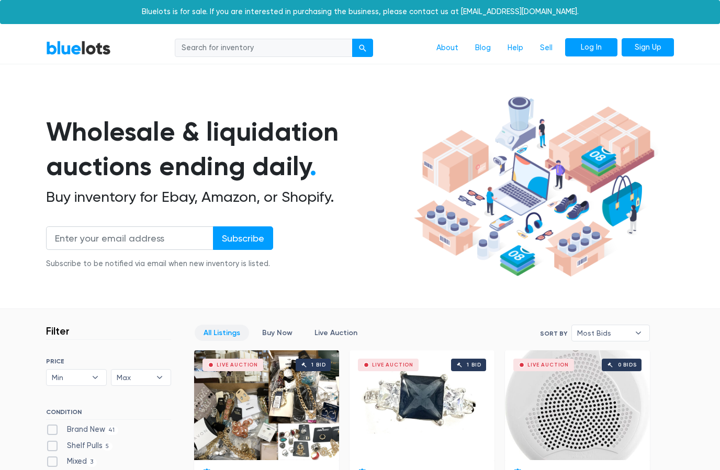
click at [596, 44] on link "Log In" at bounding box center [591, 47] width 52 height 19
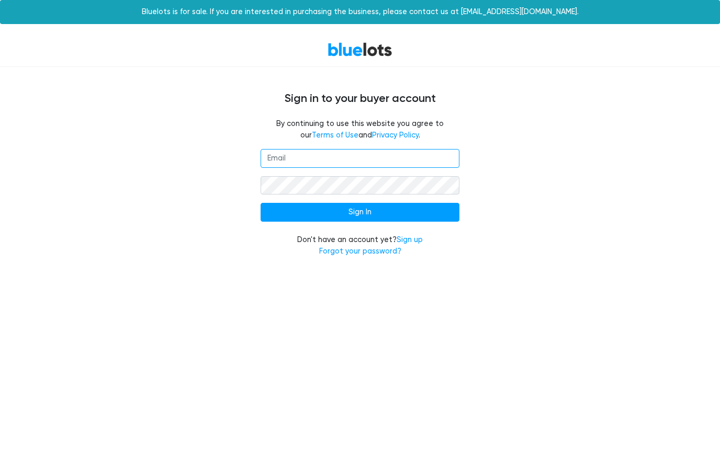
type input "[PERSON_NAME][EMAIL_ADDRESS][DOMAIN_NAME]"
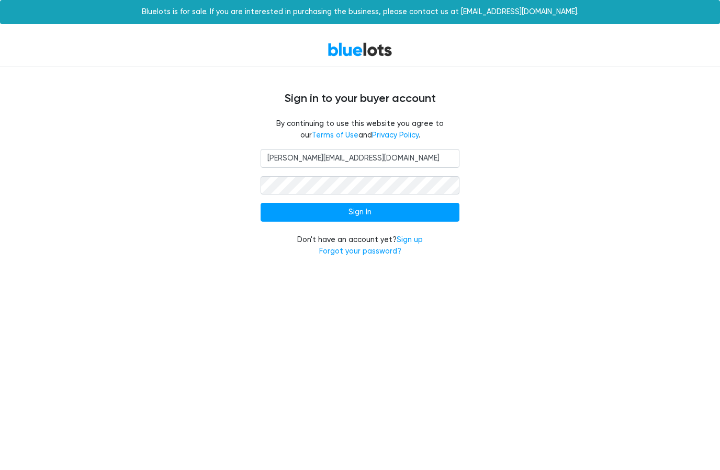
click at [360, 211] on input "Sign In" at bounding box center [360, 212] width 199 height 19
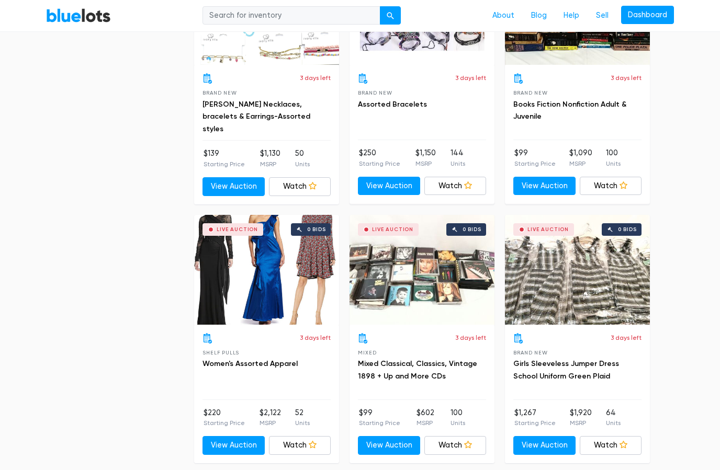
scroll to position [2522, 0]
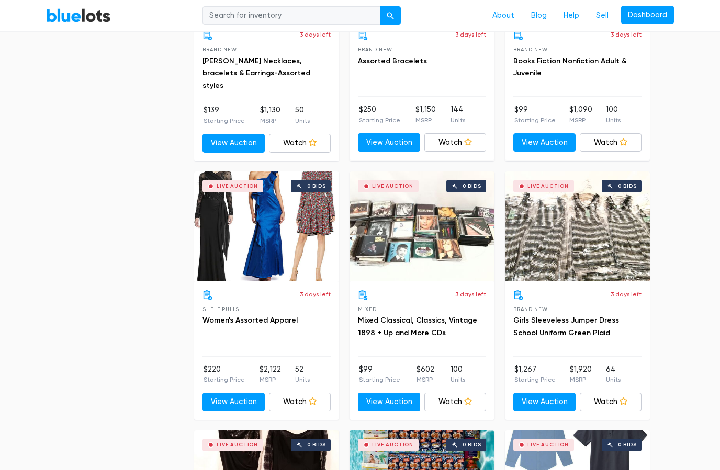
click at [222, 307] on span "Shelf Pulls" at bounding box center [221, 310] width 37 height 6
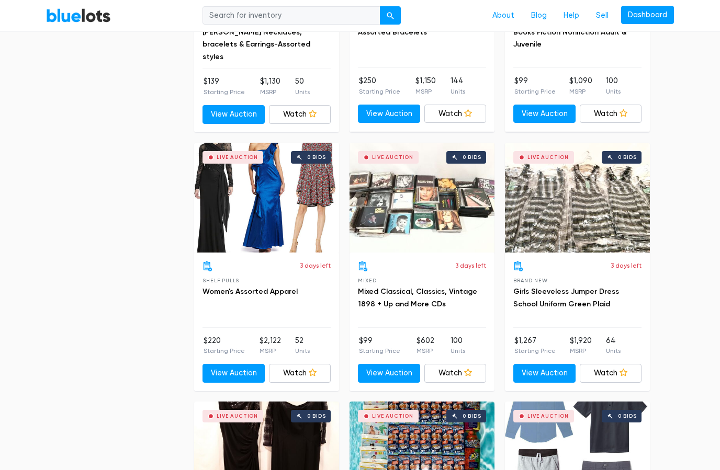
scroll to position [2547, 0]
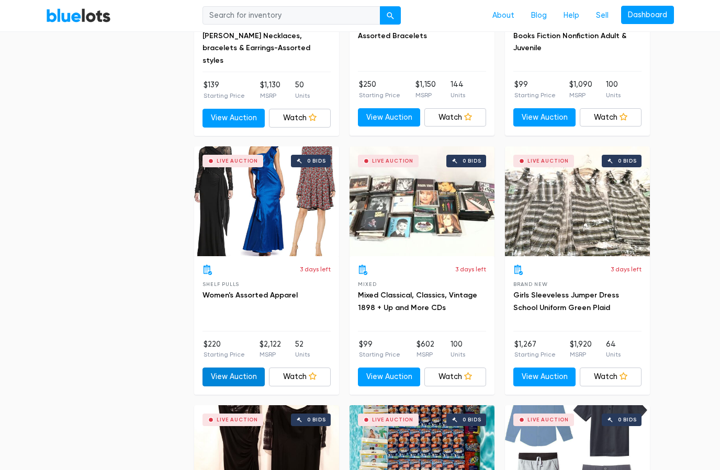
click at [230, 368] on link "View Auction" at bounding box center [234, 377] width 62 height 19
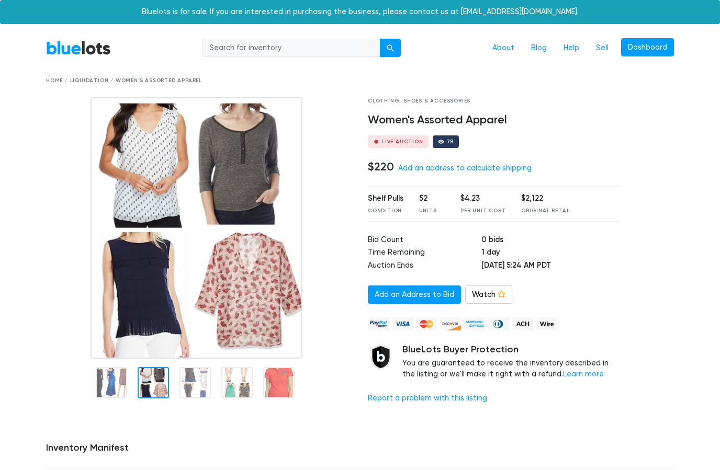
click at [155, 338] on img at bounding box center [197, 228] width 212 height 262
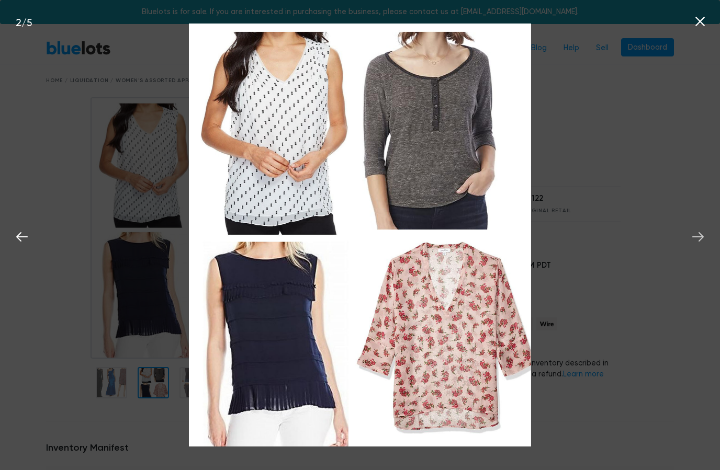
click at [697, 234] on icon at bounding box center [698, 237] width 16 height 16
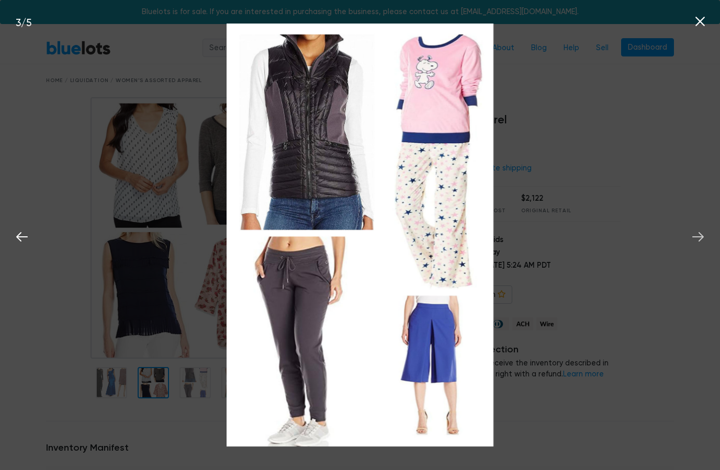
click at [703, 235] on icon at bounding box center [698, 237] width 16 height 16
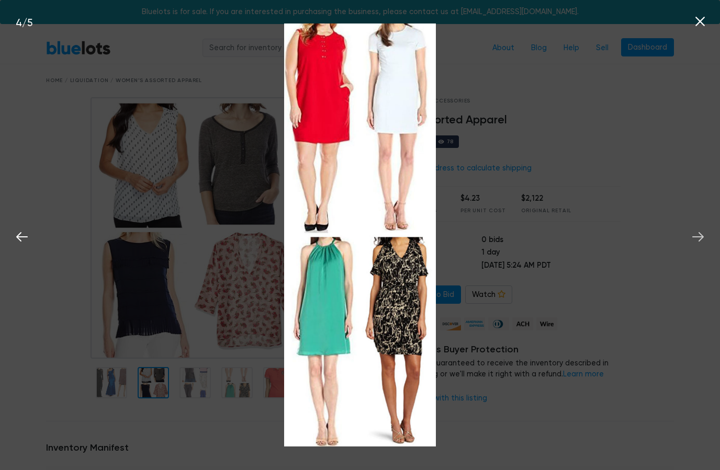
click at [708, 237] on button at bounding box center [698, 235] width 23 height 23
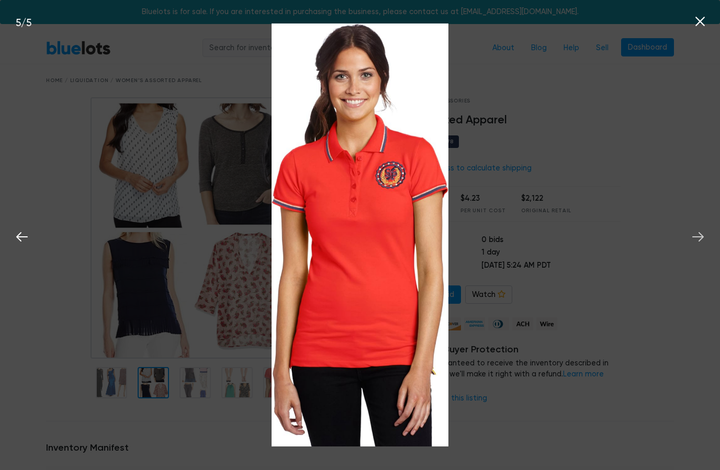
click at [702, 238] on icon at bounding box center [698, 236] width 12 height 9
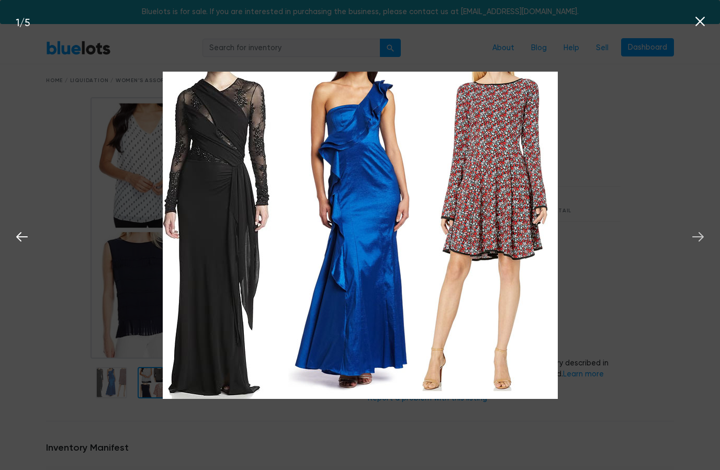
click at [704, 238] on icon at bounding box center [698, 237] width 16 height 16
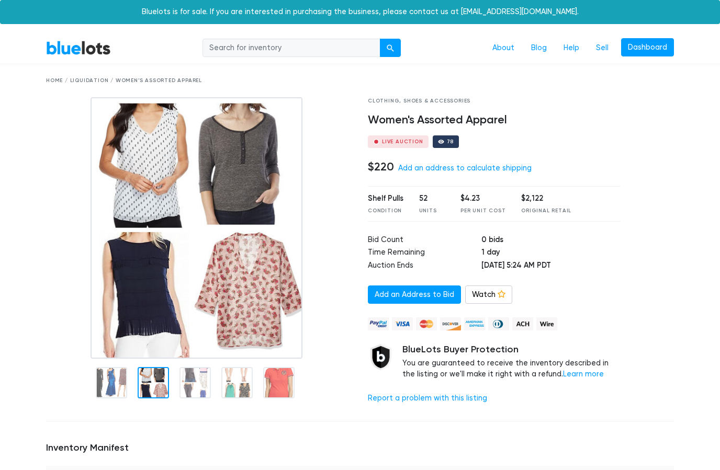
click at [695, 19] on div "Bluelots is for sale. If you are interested in purchasing the business, please …" at bounding box center [360, 12] width 720 height 24
click at [229, 45] on input "search" at bounding box center [292, 48] width 178 height 19
type input "Women’s free people"
click at [391, 47] on button "submit" at bounding box center [390, 48] width 21 height 19
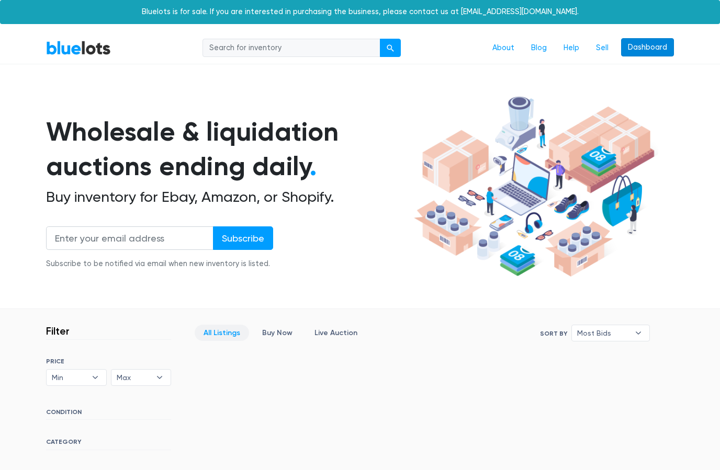
click at [653, 45] on link "Dashboard" at bounding box center [647, 47] width 53 height 19
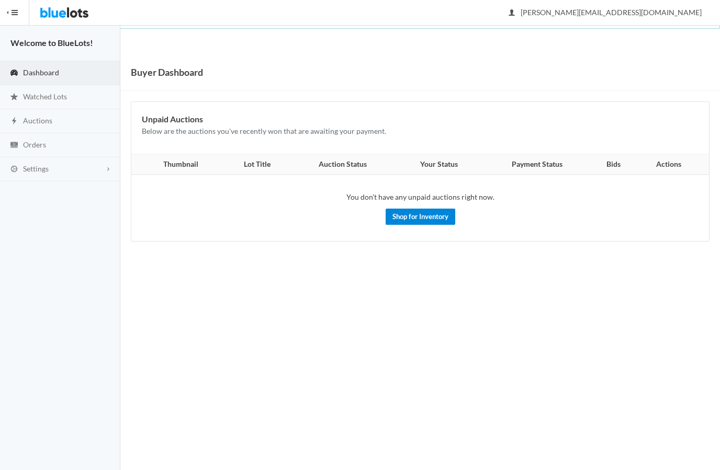
click at [422, 210] on link "Shop for Inventory" at bounding box center [421, 217] width 70 height 16
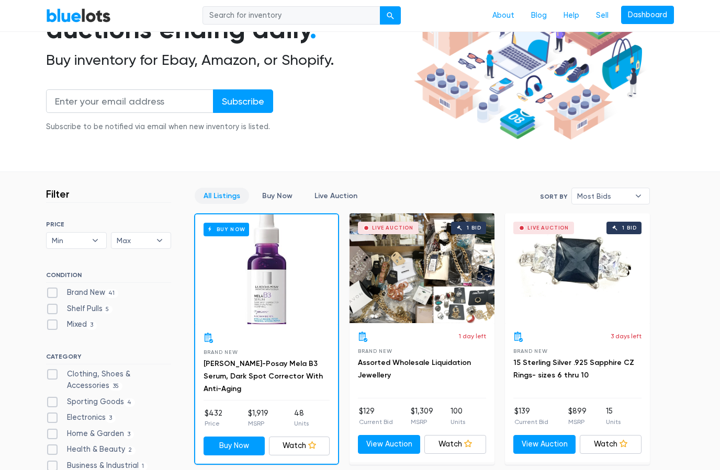
scroll to position [142, 0]
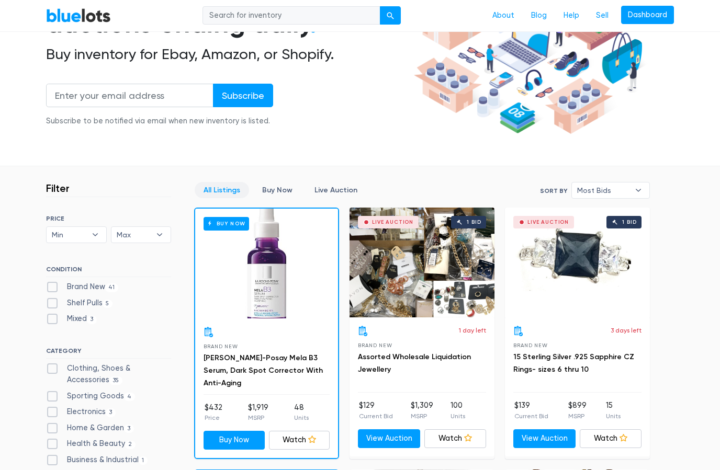
click at [50, 366] on label "Clothing, Shoes & Accessories 35" at bounding box center [108, 375] width 125 height 23
click at [50, 366] on Accessories"] "Clothing, Shoes & Accessories 35" at bounding box center [49, 367] width 7 height 7
checkbox Accessories"] "true"
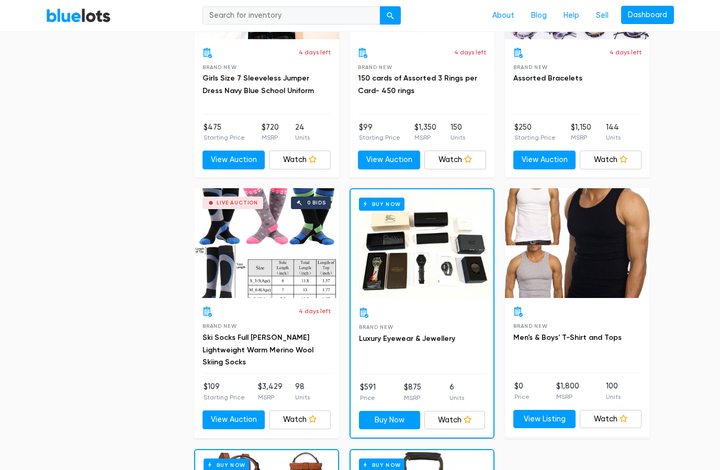
scroll to position [3224, 0]
